Goal: Information Seeking & Learning: Learn about a topic

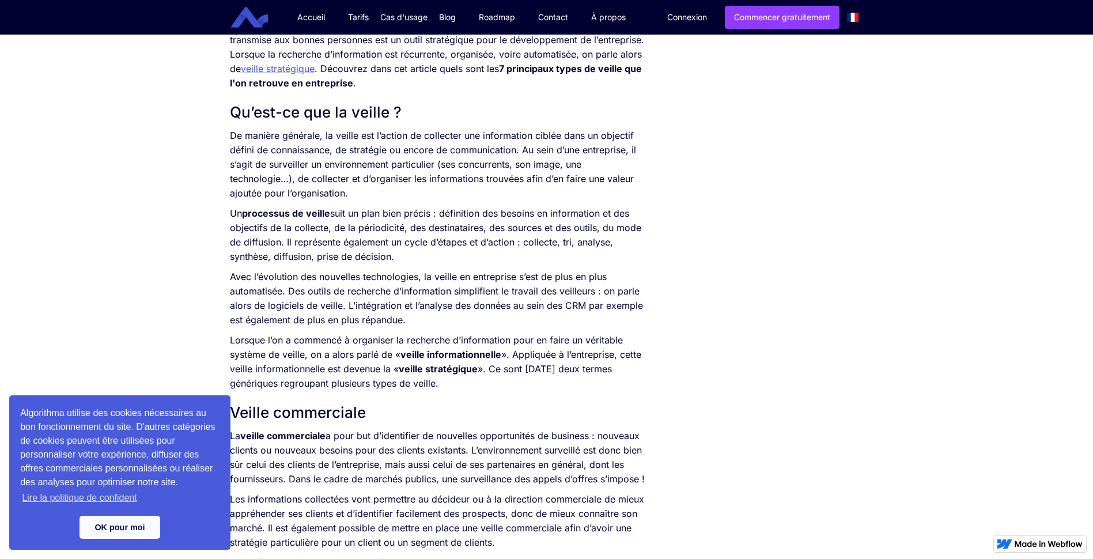
scroll to position [519, 0]
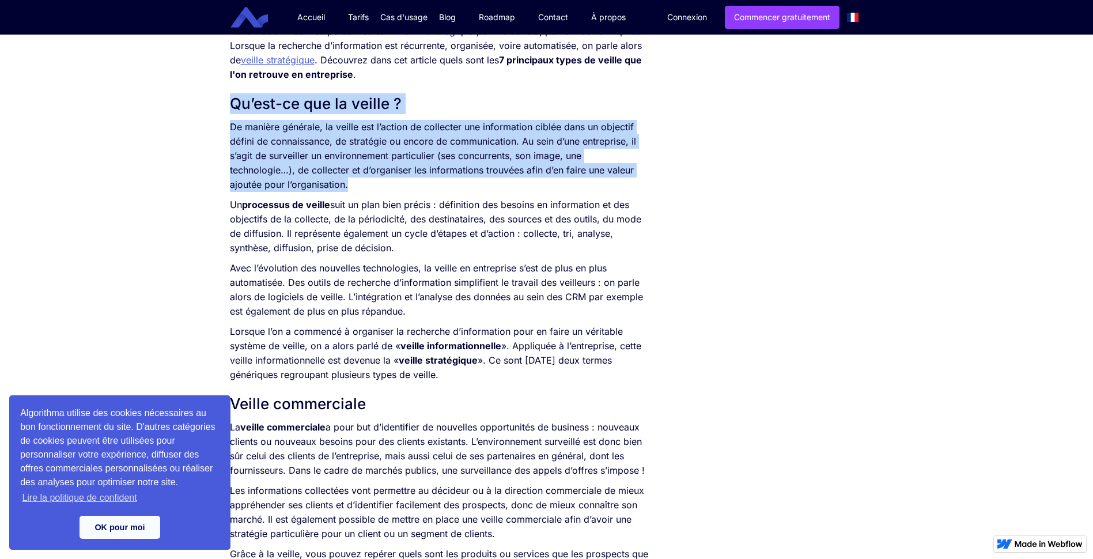
drag, startPoint x: 229, startPoint y: 99, endPoint x: 372, endPoint y: 183, distance: 165.8
drag, startPoint x: 372, startPoint y: 183, endPoint x: 322, endPoint y: 156, distance: 57.0
copy div "Qu’est-ce que la veille ? De manière générale, la veille est l’action de collec…"
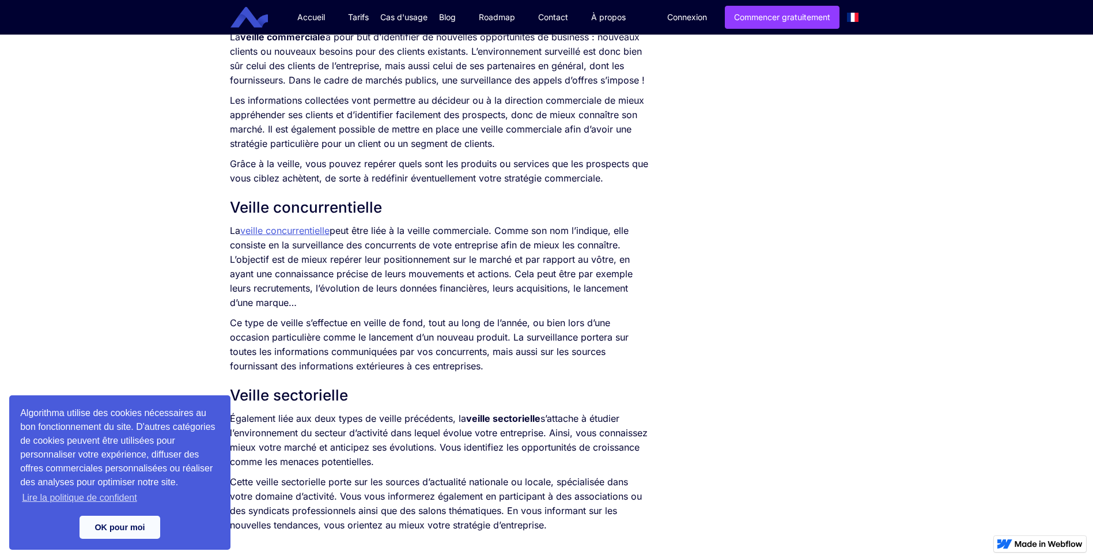
scroll to position [973, 0]
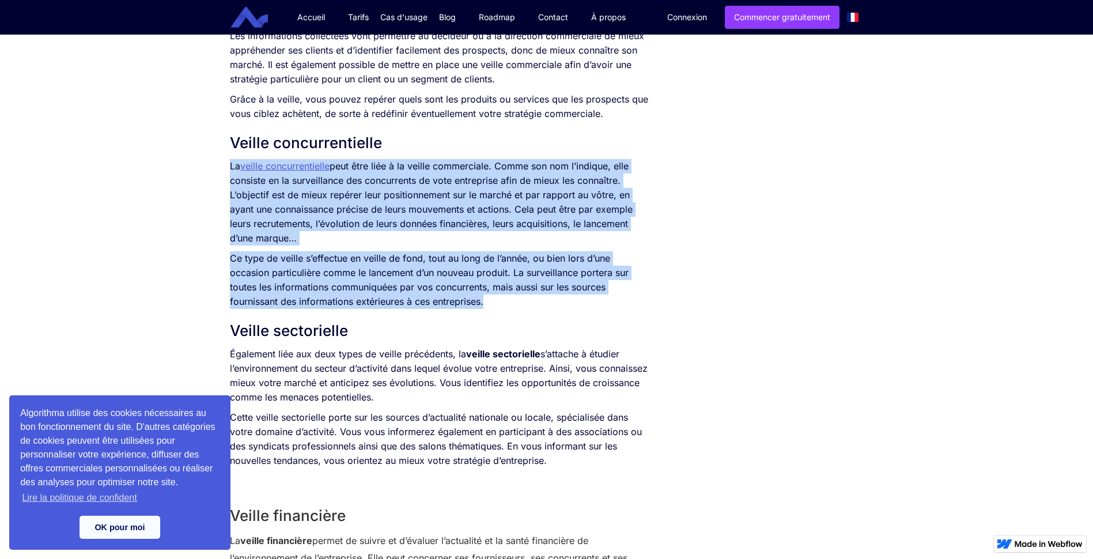
drag, startPoint x: 225, startPoint y: 162, endPoint x: 532, endPoint y: 304, distance: 337.7
click at [532, 304] on div "SOMMAIRE Qu’est-ce que la veille ? Veille commerciale Veille concurrentielle Ve…" at bounding box center [439, 372] width 430 height 2185
drag, startPoint x: 532, startPoint y: 304, endPoint x: 475, endPoint y: 269, distance: 66.5
copy div "La veille concurrentielle peut être liée à la veille commerciale. Comme son nom…"
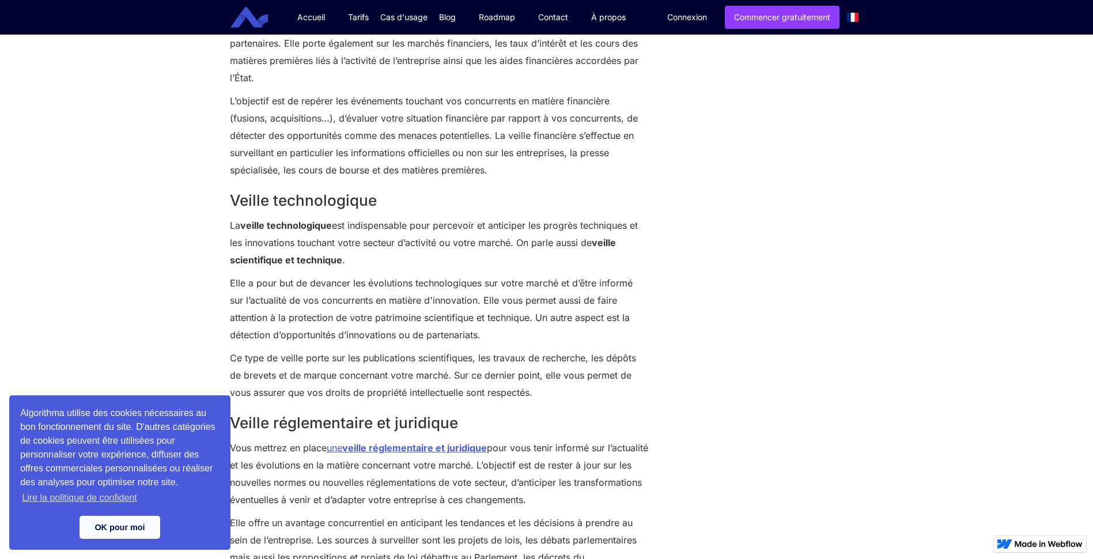
scroll to position [1492, 0]
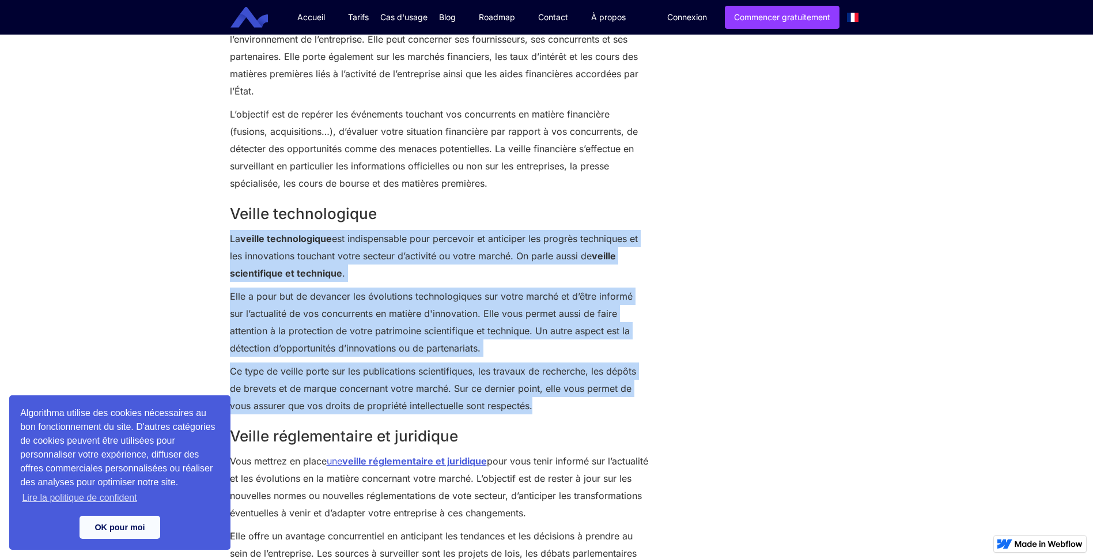
drag, startPoint x: 227, startPoint y: 239, endPoint x: 565, endPoint y: 413, distance: 380.1
drag, startPoint x: 565, startPoint y: 413, endPoint x: 512, endPoint y: 396, distance: 55.8
copy div "La veille technologique est indispensable pour percevoir et anticiper les progr…"
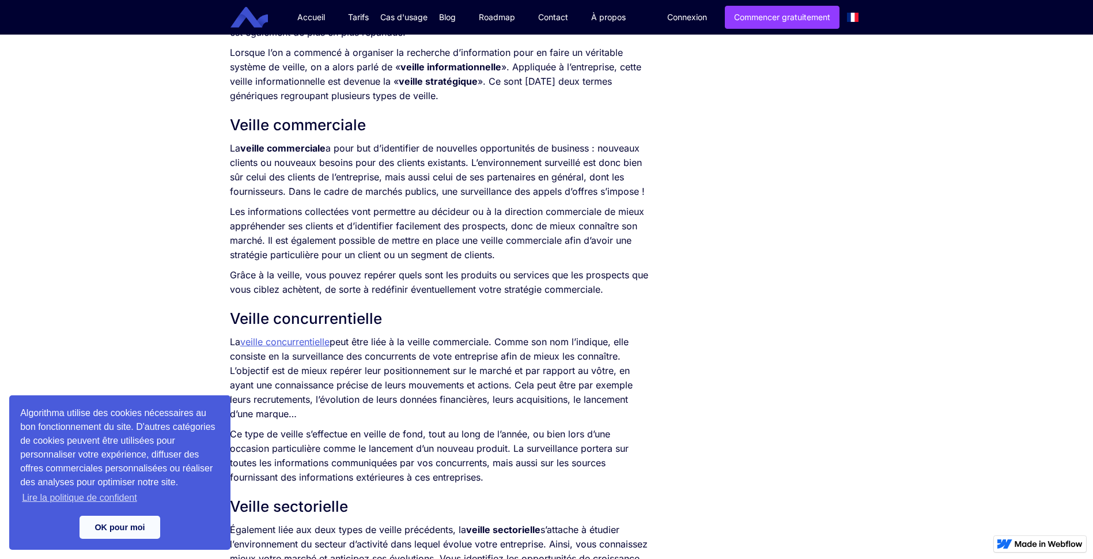
scroll to position [800, 0]
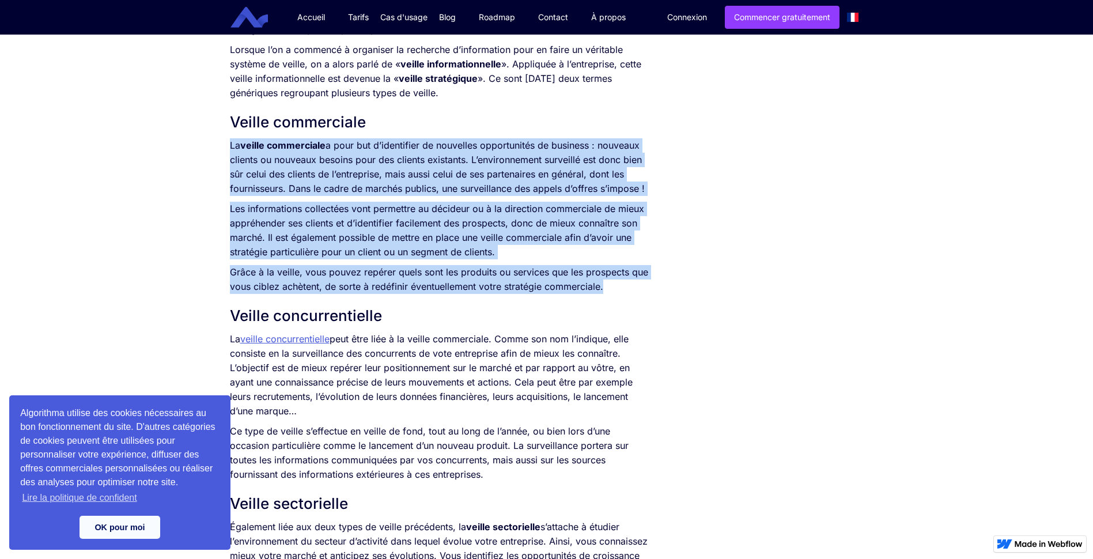
drag, startPoint x: 221, startPoint y: 143, endPoint x: 610, endPoint y: 292, distance: 417.2
click at [610, 292] on div "SOMMAIRE Qu’est-ce que la veille ? Veille commerciale Veille concurrentielle Ve…" at bounding box center [546, 557] width 1093 height 2208
drag, startPoint x: 610, startPoint y: 292, endPoint x: 564, endPoint y: 288, distance: 46.3
copy div "La veille commerciale a pour but d’identifier de nouvelles opportunités de busi…"
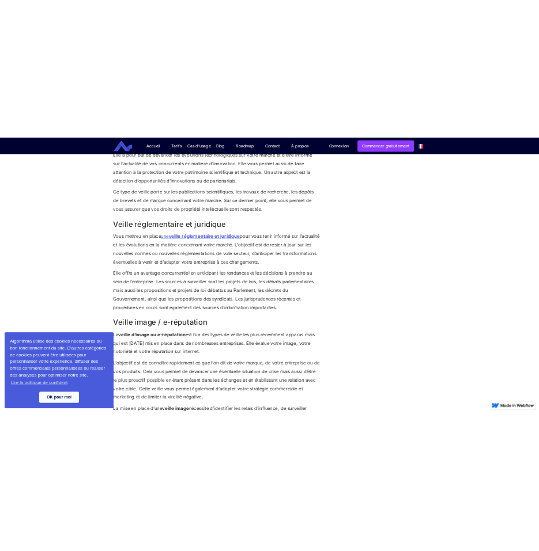
scroll to position [1838, 0]
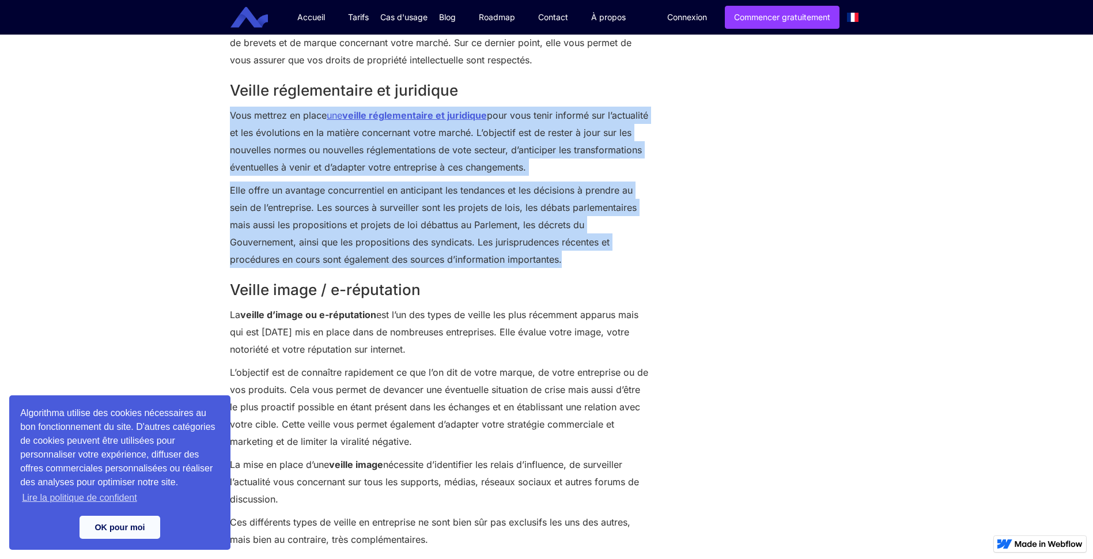
drag, startPoint x: 230, startPoint y: 112, endPoint x: 572, endPoint y: 266, distance: 374.5
click at [572, 266] on div "Veille financière La veille financière permet de suivre et d’évaluer l’actualit…" at bounding box center [439, 114] width 419 height 970
drag, startPoint x: 572, startPoint y: 266, endPoint x: 535, endPoint y: 252, distance: 39.2
copy div "Vous mettrez en place une veille réglementaire et juridique pour vous tenir inf…"
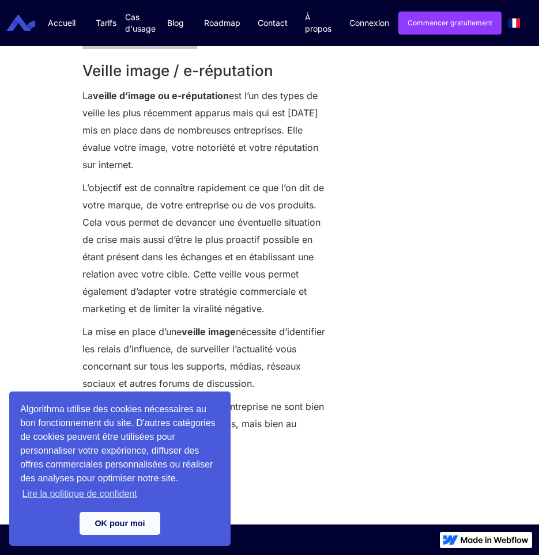
scroll to position [2896, 0]
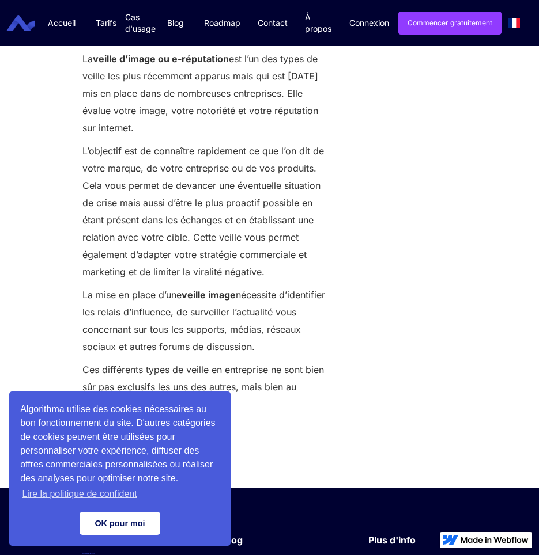
click at [120, 526] on link "OK pour moi" at bounding box center [120, 523] width 81 height 23
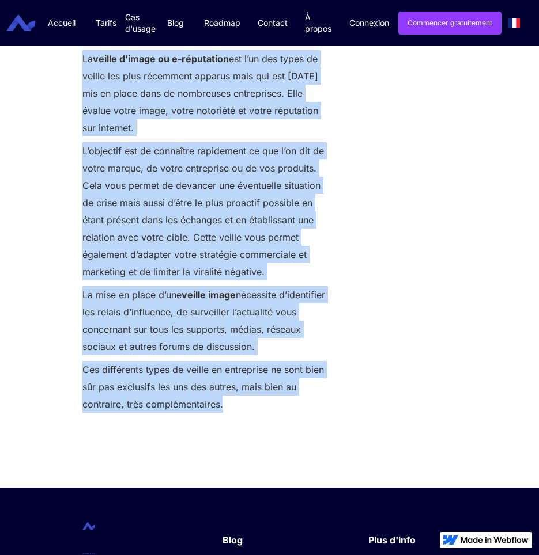
drag, startPoint x: 79, startPoint y: 88, endPoint x: 342, endPoint y: 436, distance: 436.0
copy div "Lo ipsumd s’ametc ad e-seddoeiusm tem i’ut lab etdol ma aliqua eni admi veniamq…"
